Goal: Task Accomplishment & Management: Complete application form

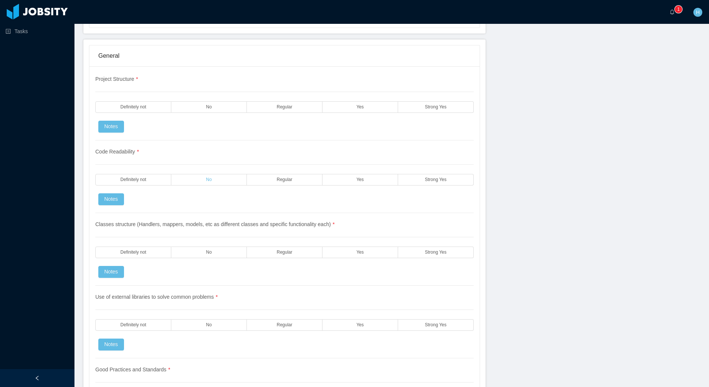
scroll to position [583, 0]
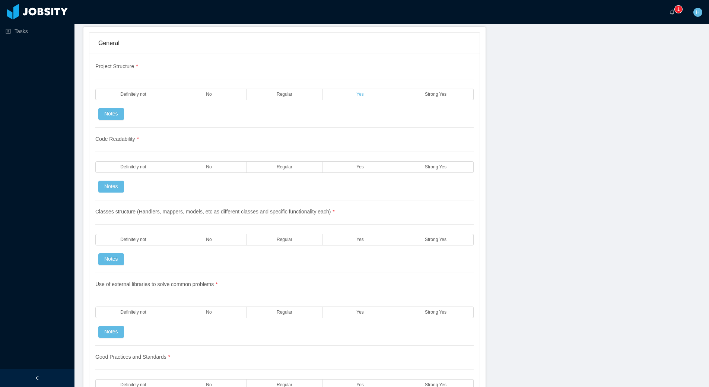
click at [372, 95] on label "Yes" at bounding box center [361, 95] width 76 height 12
drag, startPoint x: 371, startPoint y: 174, endPoint x: 368, endPoint y: 164, distance: 10.5
click at [371, 174] on div "Code Readability * Definitely not No Regular Yes Strong Yes Notes" at bounding box center [284, 164] width 379 height 73
click at [369, 91] on label "Yes" at bounding box center [361, 95] width 76 height 12
click at [349, 169] on label "Yes" at bounding box center [361, 167] width 76 height 12
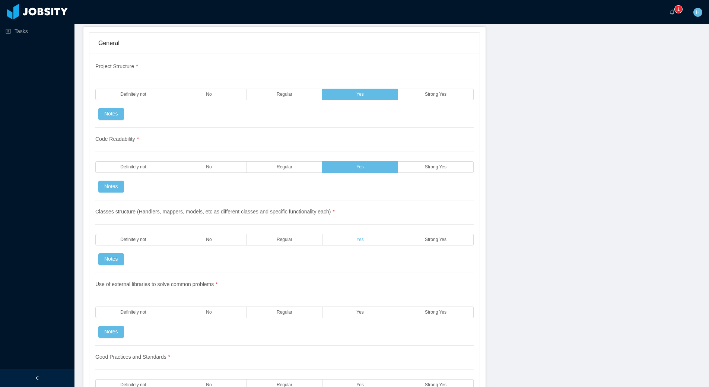
click at [381, 240] on label "Yes" at bounding box center [361, 240] width 76 height 12
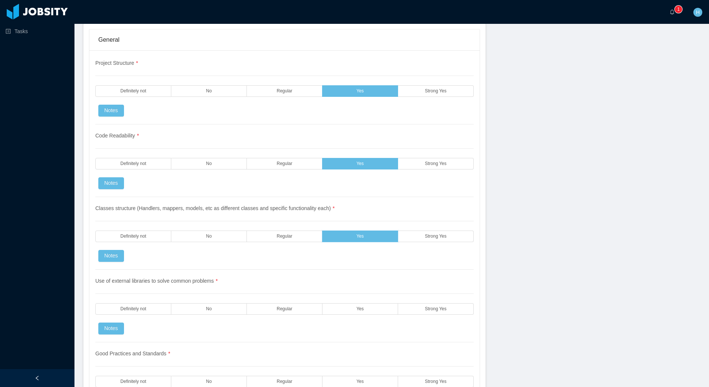
scroll to position [587, 0]
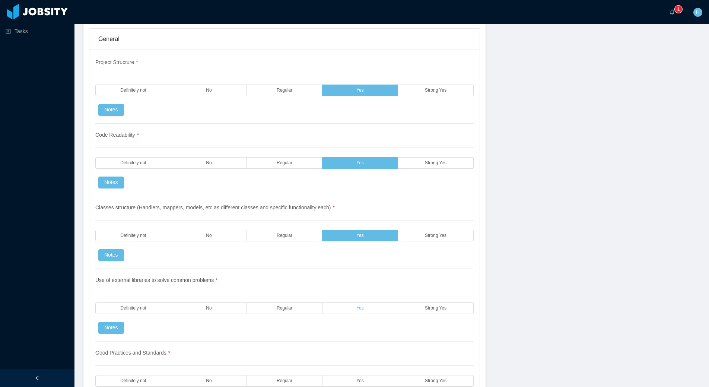
click at [347, 313] on label "Yes" at bounding box center [361, 309] width 76 height 12
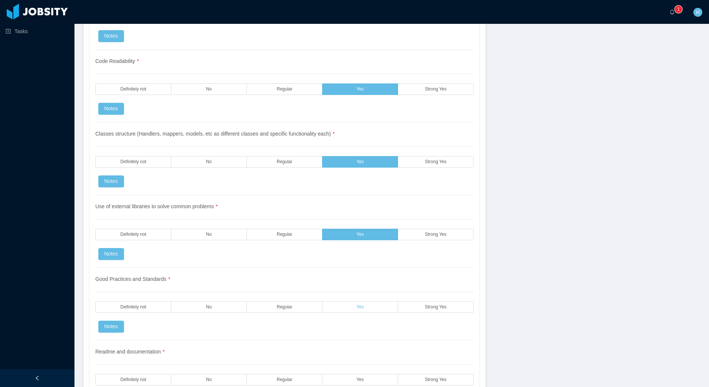
click at [348, 313] on label "Yes" at bounding box center [361, 307] width 76 height 12
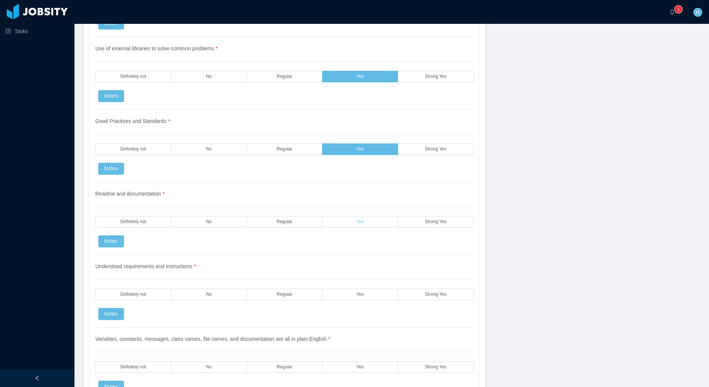
scroll to position [819, 0]
click at [353, 224] on label "Yes" at bounding box center [361, 222] width 76 height 12
click at [377, 295] on label "Yes" at bounding box center [361, 294] width 76 height 12
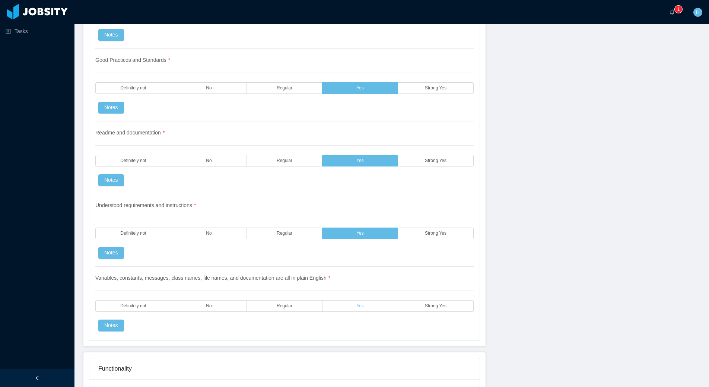
click at [375, 303] on label "Yes" at bounding box center [361, 306] width 76 height 12
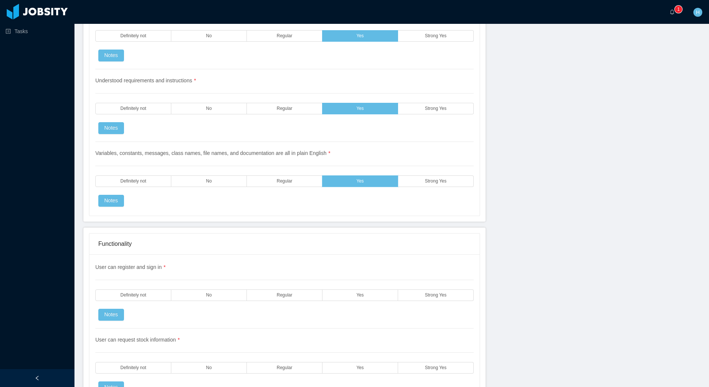
scroll to position [1112, 0]
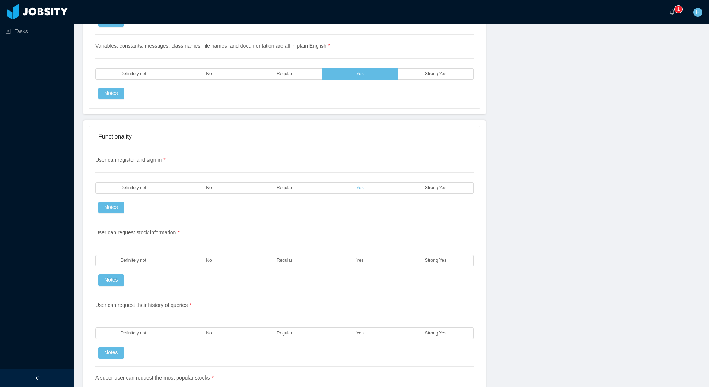
click at [340, 193] on label "Yes" at bounding box center [361, 188] width 76 height 12
click at [342, 259] on label "Yes" at bounding box center [361, 261] width 76 height 12
drag, startPoint x: 351, startPoint y: 339, endPoint x: 354, endPoint y: 334, distance: 5.6
click at [351, 338] on label "Yes" at bounding box center [361, 334] width 76 height 12
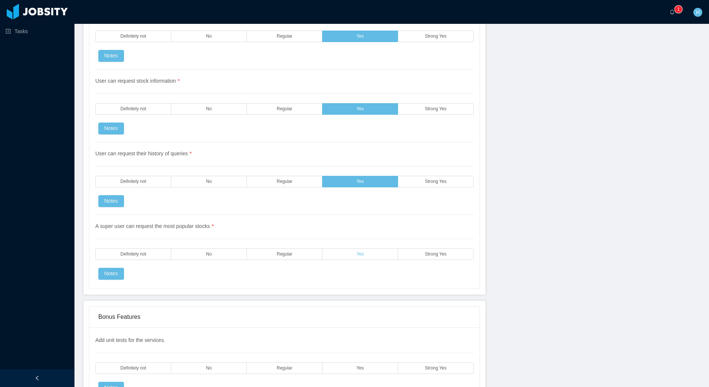
click at [358, 250] on label "Yes" at bounding box center [361, 255] width 76 height 12
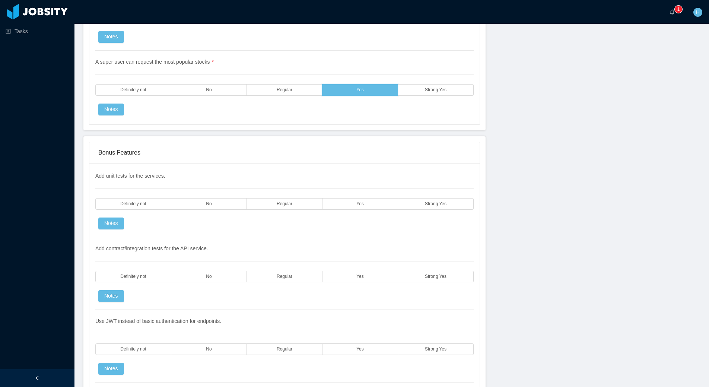
scroll to position [1433, 0]
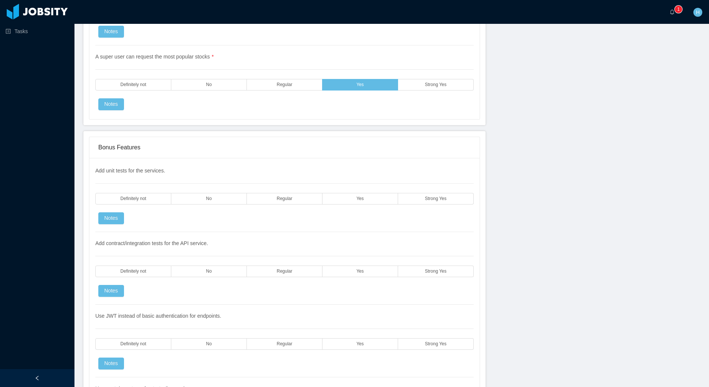
click at [355, 188] on div "Add unit tests for the services. Definitely not No Regular Yes Strong Yes Notes" at bounding box center [284, 199] width 379 height 65
click at [351, 193] on label "Yes" at bounding box center [361, 199] width 76 height 12
click at [346, 267] on label "Yes" at bounding box center [361, 272] width 76 height 12
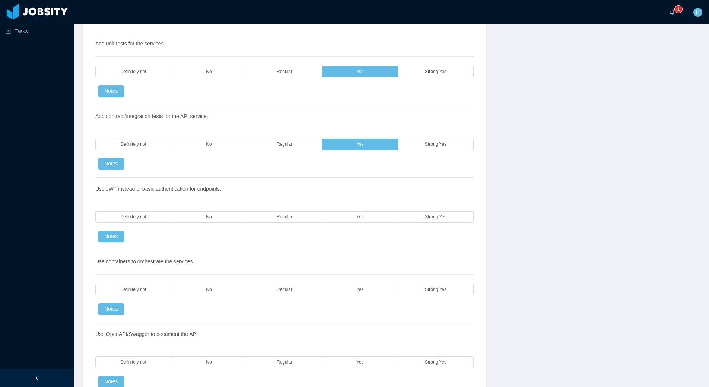
scroll to position [1568, 0]
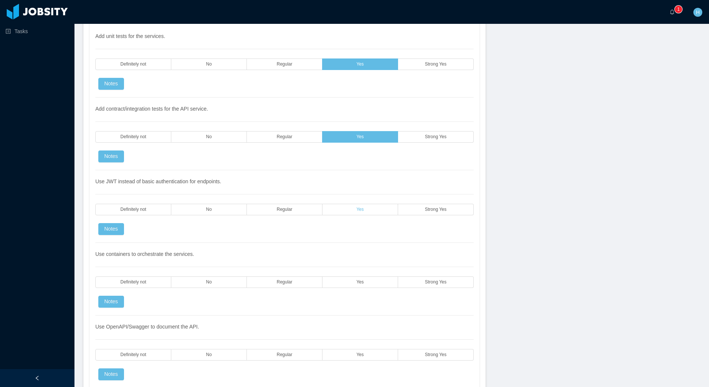
click at [353, 212] on label "Yes" at bounding box center [361, 210] width 76 height 12
click at [348, 280] on label "Yes" at bounding box center [361, 282] width 76 height 12
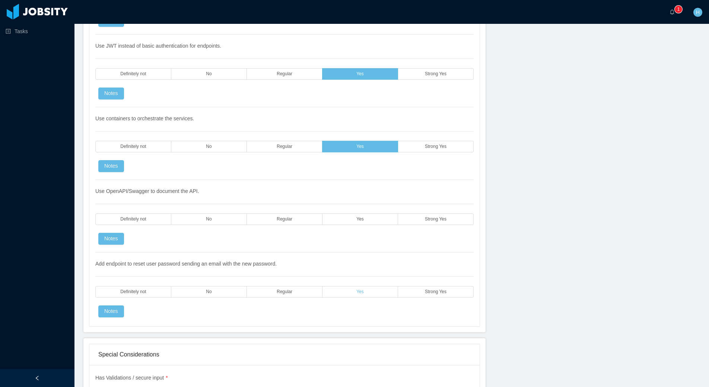
scroll to position [1709, 0]
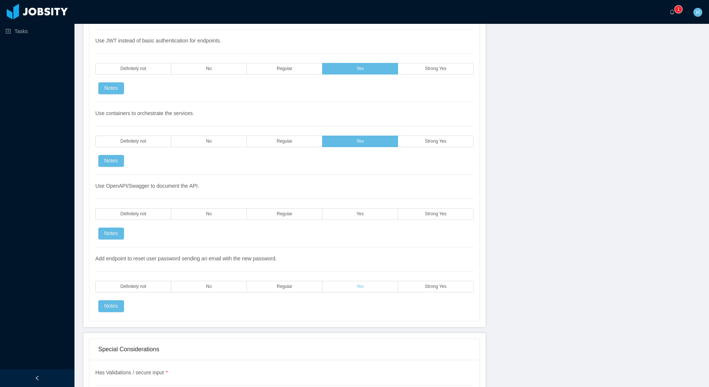
click at [370, 288] on label "Yes" at bounding box center [361, 287] width 76 height 12
click at [372, 220] on div "Use OpenAPI/Swagger to document the API. Definitely not No Regular Yes Strong Y…" at bounding box center [284, 211] width 379 height 73
click at [369, 211] on label "Yes" at bounding box center [361, 214] width 76 height 12
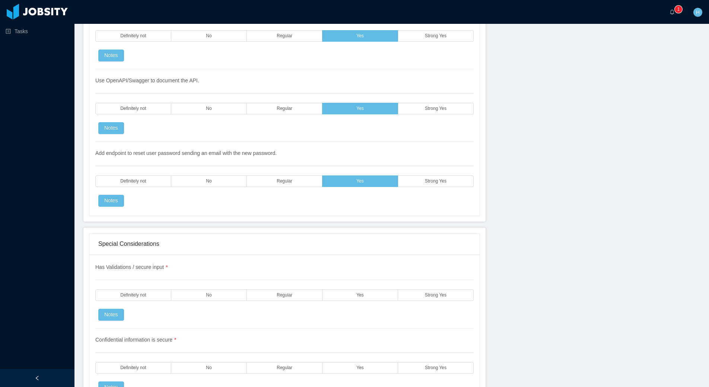
scroll to position [1834, 0]
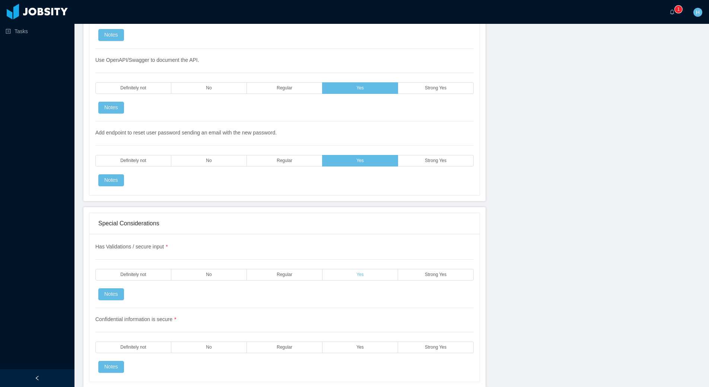
click at [365, 280] on label "Yes" at bounding box center [361, 275] width 76 height 12
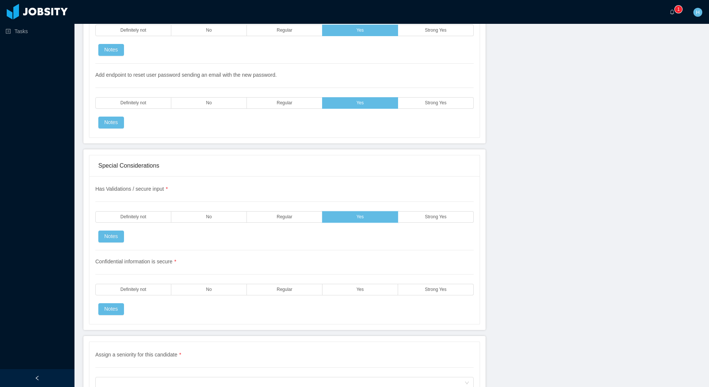
scroll to position [1925, 0]
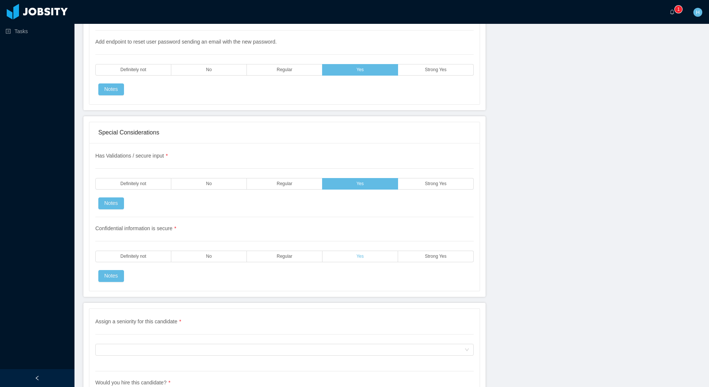
click at [347, 255] on label "Yes" at bounding box center [361, 257] width 76 height 12
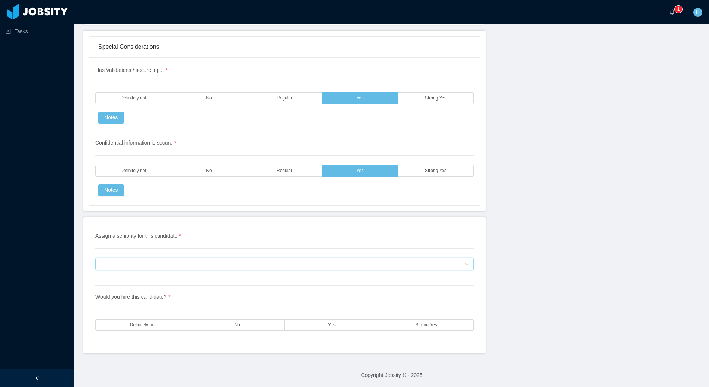
click at [256, 264] on div "Assign a seniority for this candidate" at bounding box center [282, 264] width 365 height 11
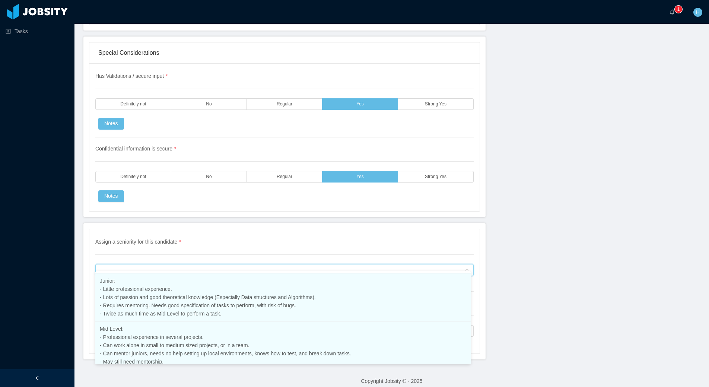
scroll to position [84, 0]
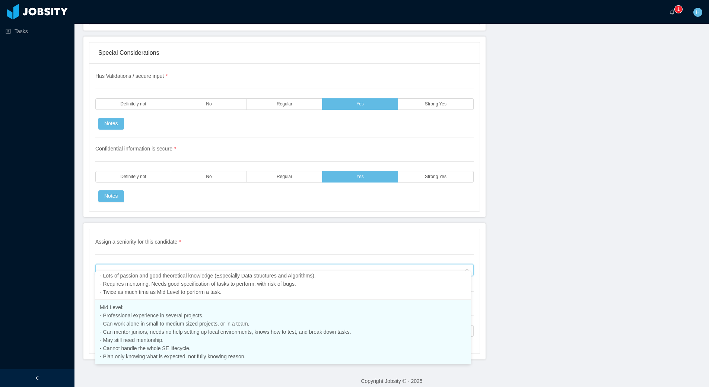
drag, startPoint x: 139, startPoint y: 330, endPoint x: 211, endPoint y: 310, distance: 74.7
click at [139, 330] on span "Mid Level: - Professional experience in several projects. - Can work alone in s…" at bounding box center [226, 331] width 252 height 55
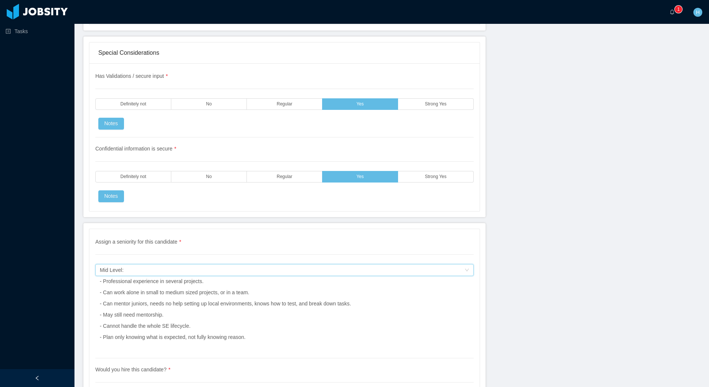
scroll to position [2079, 0]
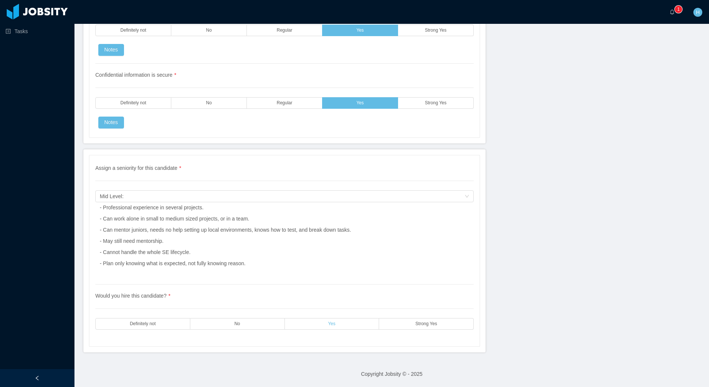
click at [313, 325] on label "Yes" at bounding box center [332, 324] width 95 height 12
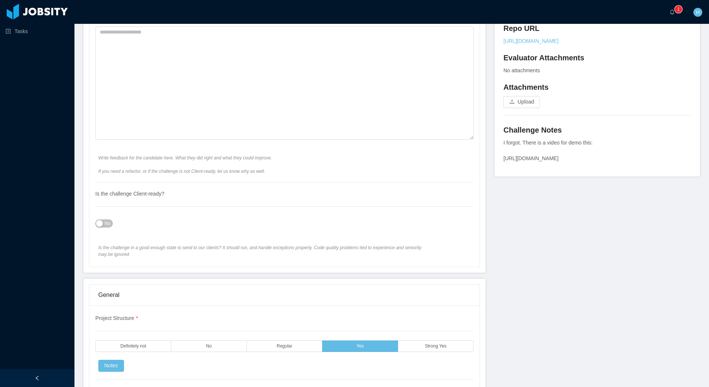
scroll to position [209, 0]
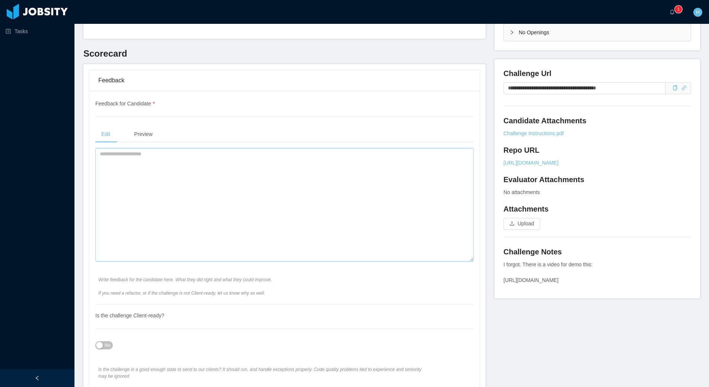
click at [150, 186] on textarea at bounding box center [284, 204] width 379 height 113
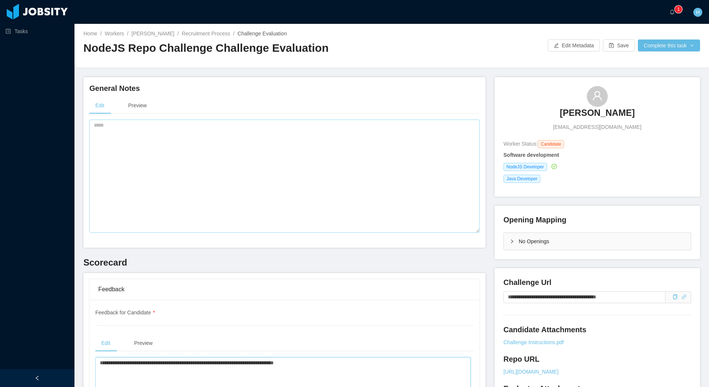
type textarea "**********"
click at [199, 172] on textarea at bounding box center [284, 176] width 391 height 113
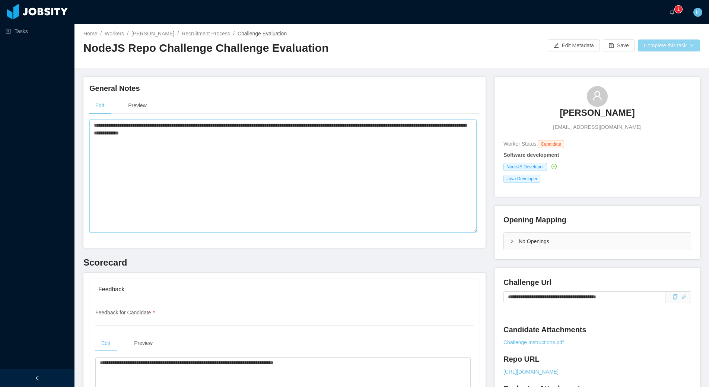
type textarea "**********"
click at [665, 48] on button "Complete this task" at bounding box center [669, 45] width 62 height 12
click at [655, 66] on button "Save Evaluation" at bounding box center [664, 62] width 58 height 12
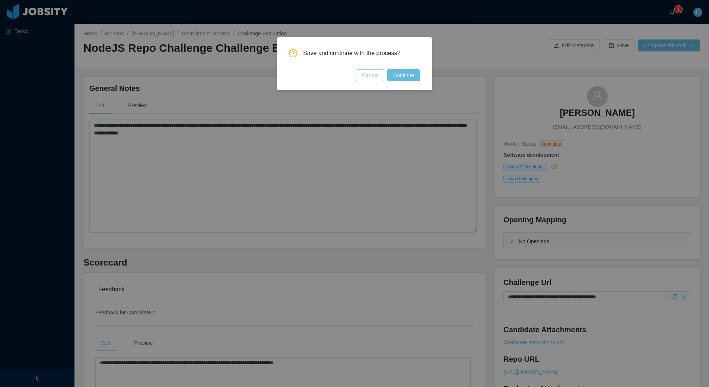
click at [367, 77] on button "Cancel" at bounding box center [370, 75] width 28 height 12
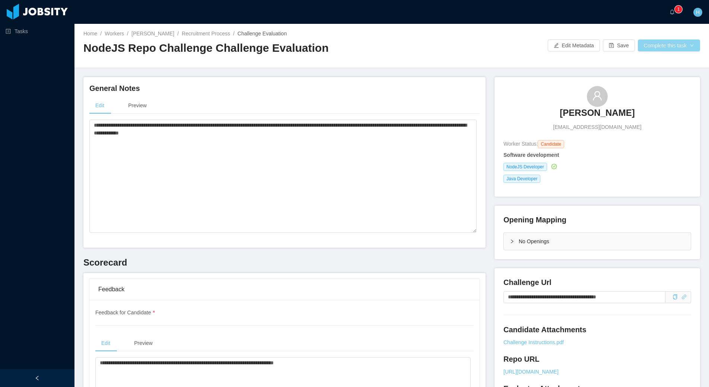
click at [662, 50] on button "Complete this task" at bounding box center [669, 45] width 62 height 12
click at [649, 66] on button "Save Evaluation" at bounding box center [664, 62] width 58 height 12
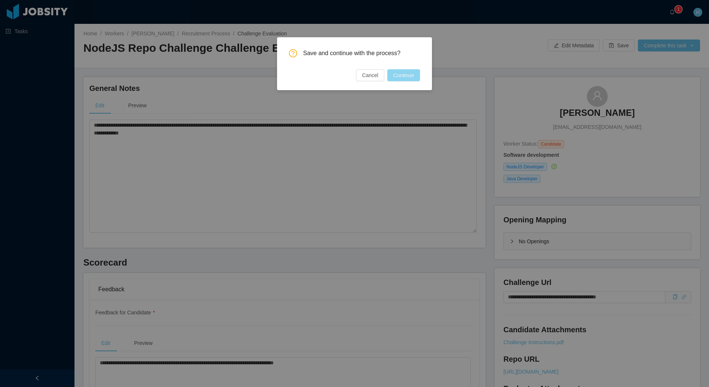
click at [409, 79] on button "Continue" at bounding box center [404, 75] width 33 height 12
